Goal: Book appointment/travel/reservation

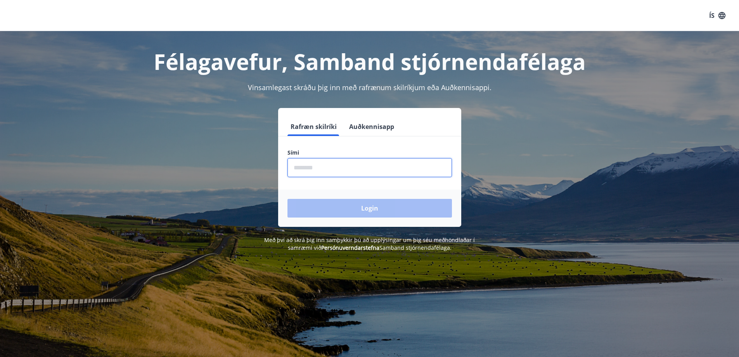
click at [326, 168] on input "phone" at bounding box center [369, 167] width 164 height 19
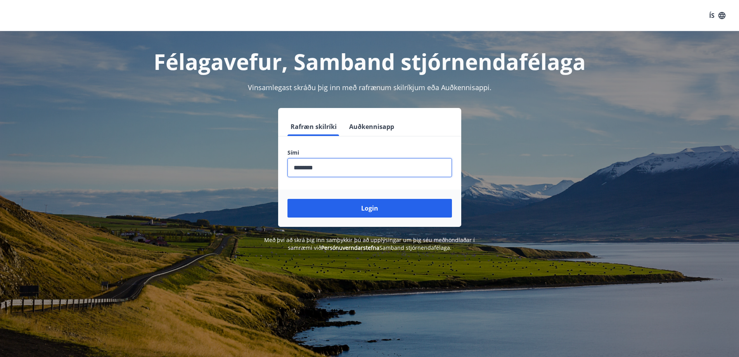
type input "********"
click at [287, 199] on button "Login" at bounding box center [369, 208] width 164 height 19
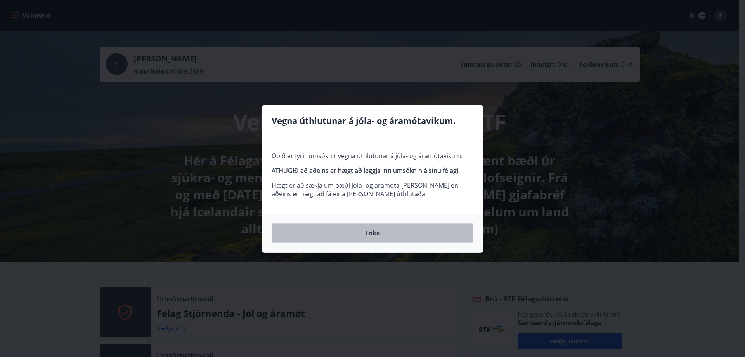
click at [365, 232] on button "Loka" at bounding box center [373, 232] width 202 height 19
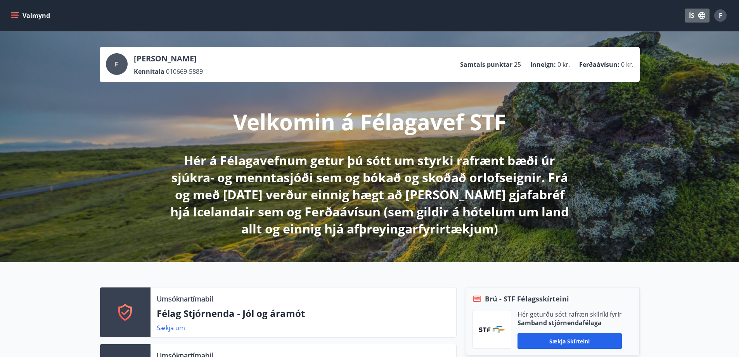
click at [702, 15] on icon "button" at bounding box center [702, 15] width 9 height 9
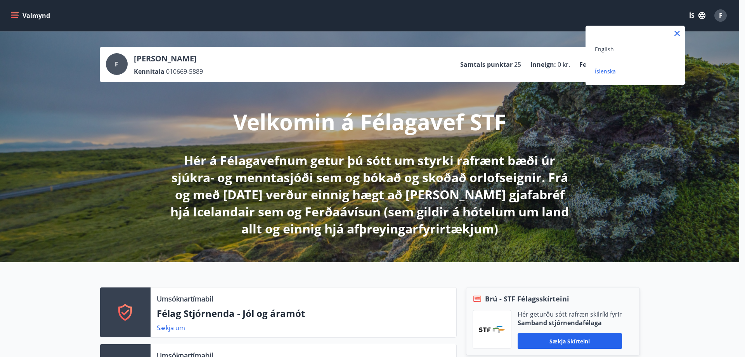
click at [622, 142] on div at bounding box center [372, 178] width 745 height 357
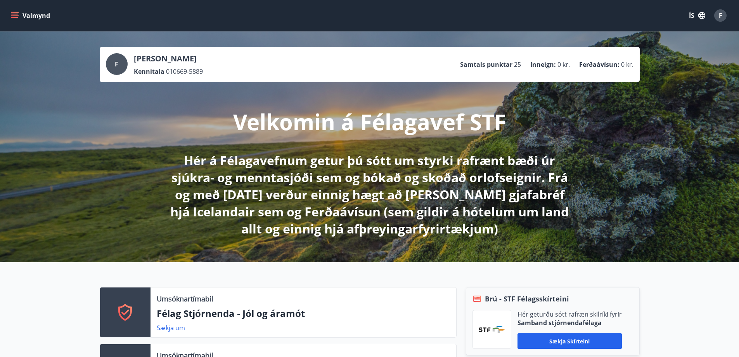
click at [58, 182] on div "F Friðfinnur [PERSON_NAME] Kennitala 010669-5889 Samtals punktar 25 Inneign : 0…" at bounding box center [369, 146] width 739 height 230
click at [15, 17] on icon "menu" at bounding box center [14, 17] width 7 height 1
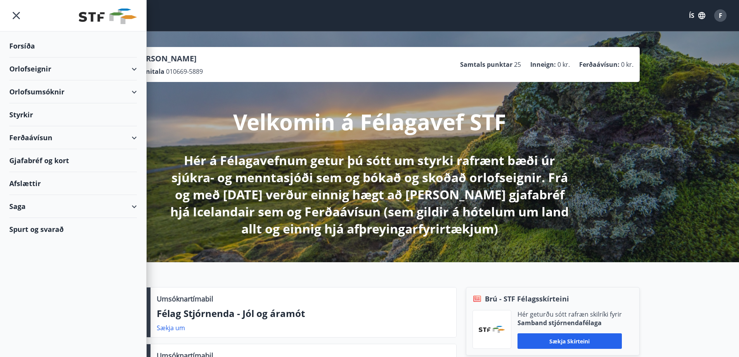
click at [17, 69] on div "Orlofseignir" at bounding box center [73, 68] width 128 height 23
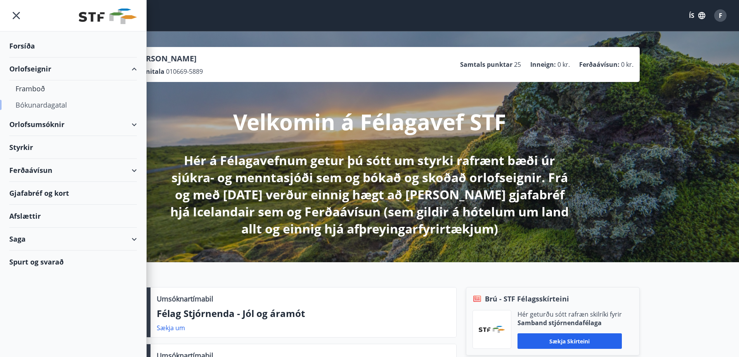
click at [36, 106] on div "Bókunardagatal" at bounding box center [73, 105] width 115 height 16
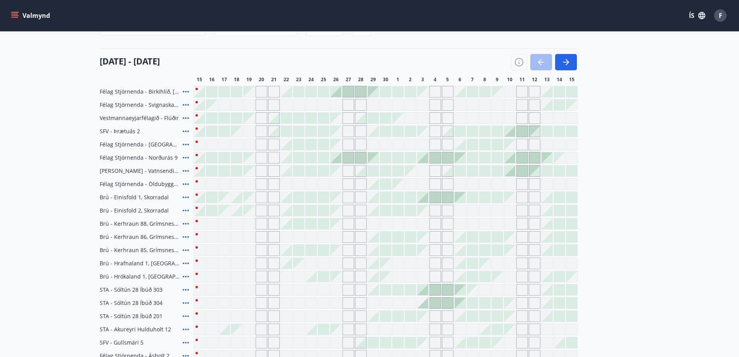
scroll to position [82, 0]
click at [146, 145] on span "Félag Stjórnenda - [GEOGRAPHIC_DATA] 7" at bounding box center [140, 145] width 80 height 8
click at [569, 64] on icon "button" at bounding box center [565, 62] width 9 height 9
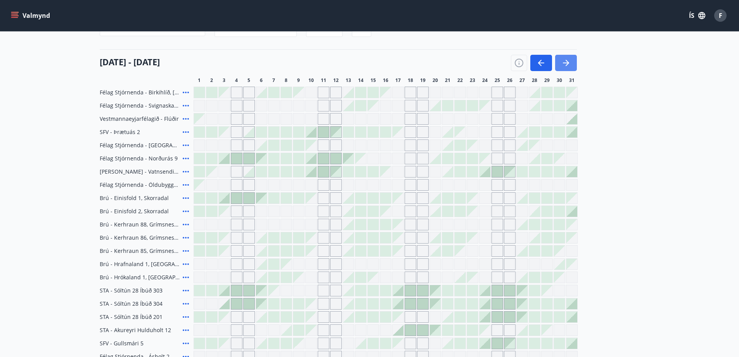
click at [571, 64] on button "button" at bounding box center [566, 63] width 22 height 16
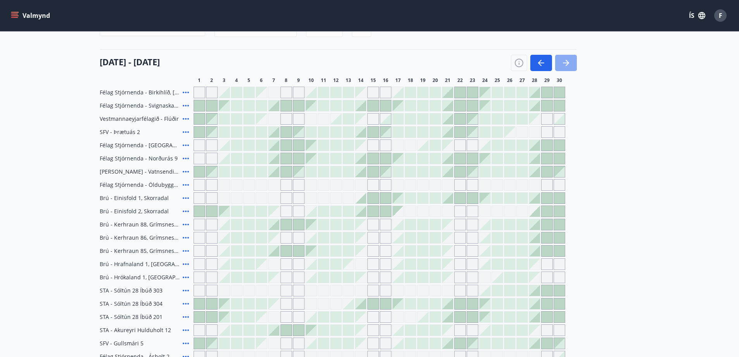
click at [571, 64] on button "button" at bounding box center [566, 63] width 22 height 16
